Goal: Information Seeking & Learning: Check status

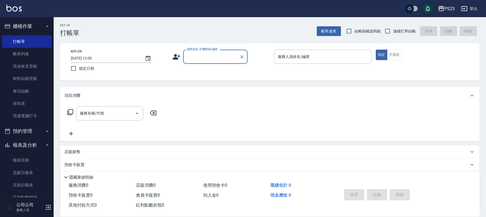
scroll to position [95, 0]
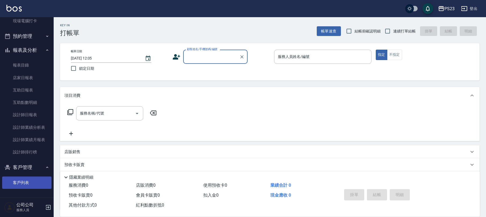
click at [23, 183] on link "客戶列表" at bounding box center [26, 183] width 49 height 12
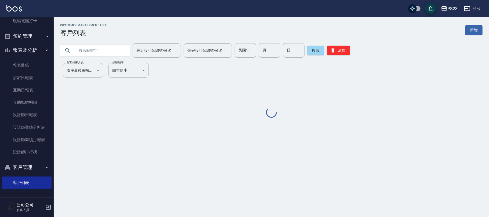
drag, startPoint x: 73, startPoint y: 48, endPoint x: 77, endPoint y: 53, distance: 6.6
click at [77, 53] on input "text" at bounding box center [100, 50] width 50 height 14
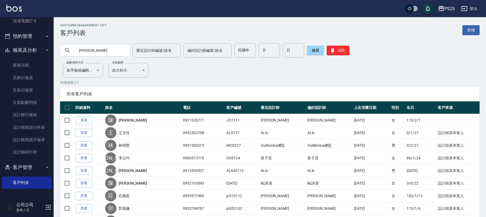
type input "[PERSON_NAME]"
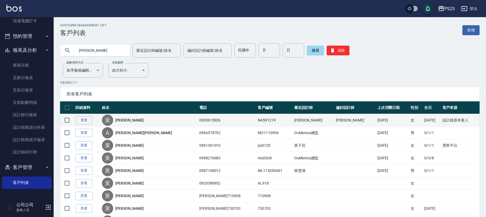
click at [127, 119] on link "[PERSON_NAME]" at bounding box center [129, 120] width 28 height 5
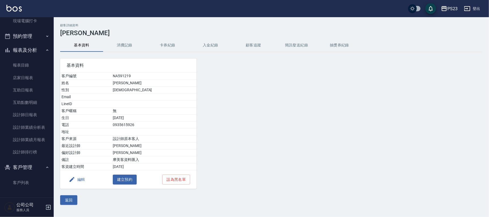
click at [130, 48] on button "消費記錄" at bounding box center [124, 45] width 43 height 13
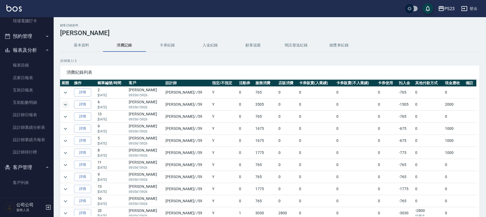
click at [68, 104] on icon "expand row" at bounding box center [65, 104] width 6 height 6
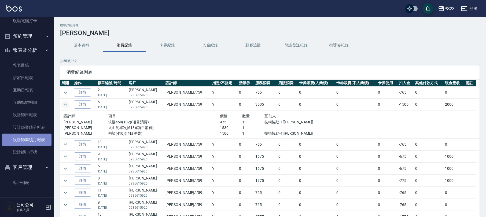
click at [31, 145] on link "設計師業績月報表" at bounding box center [26, 140] width 49 height 12
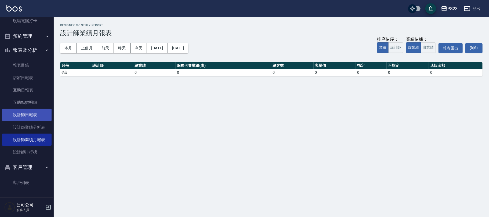
click at [34, 115] on link "設計師日報表" at bounding box center [26, 115] width 49 height 12
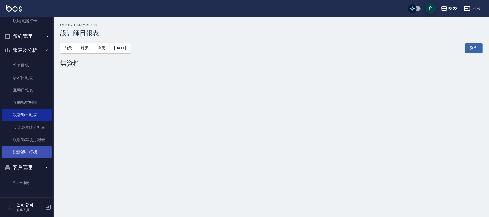
click at [40, 146] on link "設計師排行榜" at bounding box center [26, 152] width 49 height 12
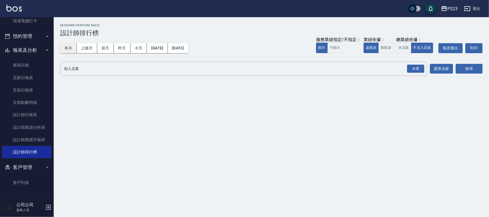
click at [72, 51] on button "本月" at bounding box center [68, 48] width 17 height 10
click at [415, 67] on div "全選" at bounding box center [415, 69] width 17 height 8
click at [468, 71] on button "搜尋" at bounding box center [468, 69] width 27 height 10
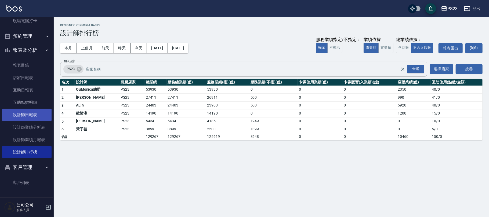
click at [33, 116] on link "設計師日報表" at bounding box center [26, 115] width 49 height 12
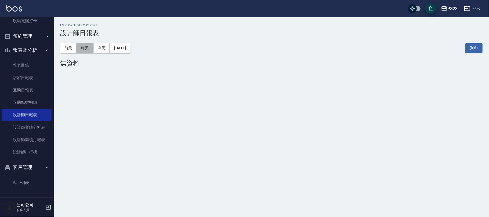
click at [84, 46] on button "昨天" at bounding box center [85, 48] width 17 height 10
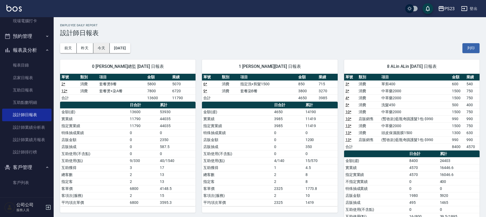
click at [104, 44] on button "今天" at bounding box center [101, 48] width 17 height 10
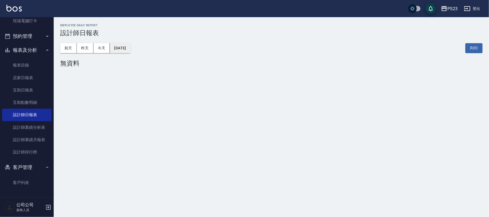
click at [126, 49] on button "[DATE]" at bounding box center [120, 48] width 20 height 10
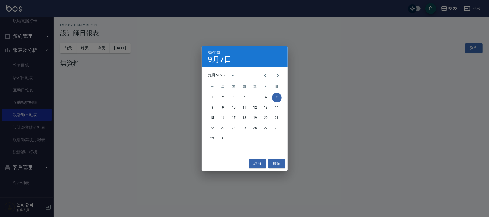
click at [71, 45] on div "選擇日期 [DATE] 九月 2025 一 二 三 四 五 六 日 1 2 3 4 5 6 7 8 9 10 11 12 13 14 15 16 17 18 …" at bounding box center [244, 108] width 489 height 217
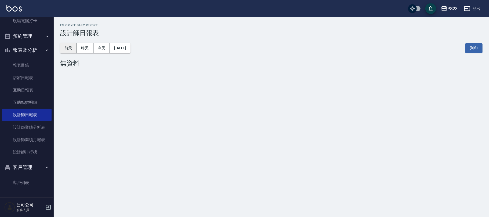
drag, startPoint x: 66, startPoint y: 43, endPoint x: 72, endPoint y: 45, distance: 6.5
click at [67, 43] on button "前天" at bounding box center [68, 48] width 17 height 10
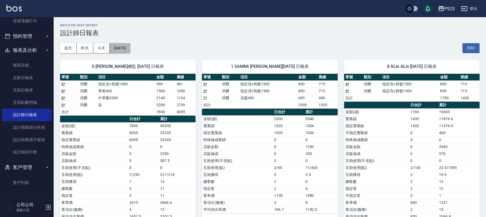
click at [116, 52] on button "[DATE]" at bounding box center [120, 48] width 20 height 10
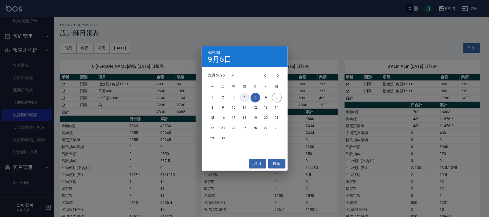
drag, startPoint x: 247, startPoint y: 97, endPoint x: 249, endPoint y: 100, distance: 3.6
click at [247, 97] on button "4" at bounding box center [245, 98] width 10 height 10
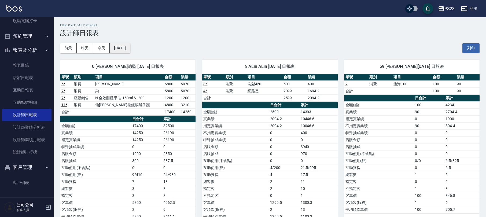
click at [118, 48] on button "[DATE]" at bounding box center [120, 48] width 20 height 10
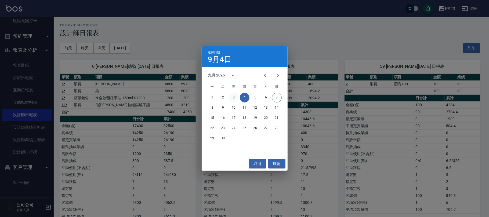
click at [233, 98] on button "3" at bounding box center [234, 98] width 10 height 10
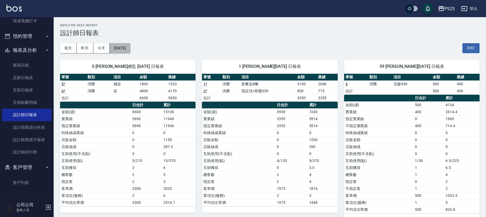
click at [130, 50] on button "[DATE]" at bounding box center [120, 48] width 20 height 10
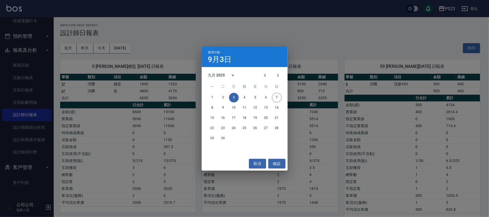
click at [228, 99] on div "1 2 3 4 5 6 7" at bounding box center [245, 98] width 86 height 10
click at [226, 99] on button "2" at bounding box center [223, 98] width 10 height 10
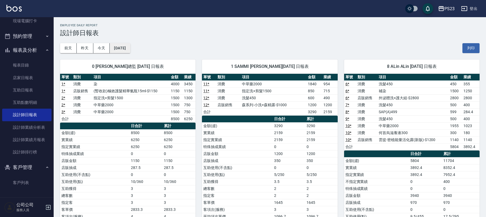
click at [122, 48] on button "[DATE]" at bounding box center [120, 48] width 20 height 10
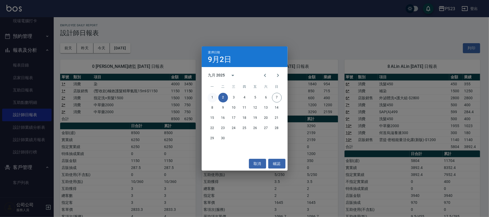
click at [213, 97] on button "1" at bounding box center [212, 98] width 10 height 10
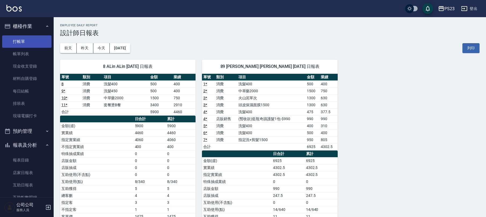
click at [29, 42] on link "打帳單" at bounding box center [26, 41] width 49 height 12
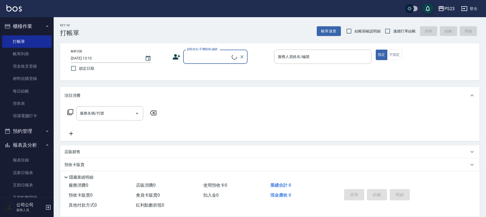
click at [42, 143] on button "報表及分析" at bounding box center [26, 145] width 49 height 14
